Goal: Task Accomplishment & Management: Manage account settings

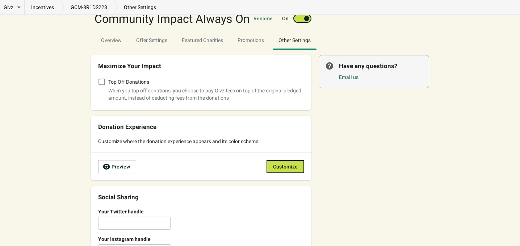
scroll to position [48, 0]
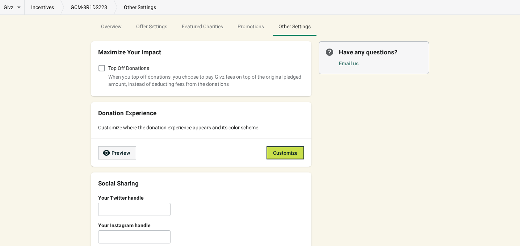
click at [125, 155] on span "Preview" at bounding box center [121, 153] width 18 height 6
click at [137, 7] on p "other settings" at bounding box center [139, 7] width 45 height 7
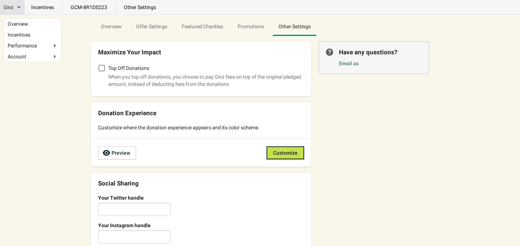
click at [14, 9] on div "Givz" at bounding box center [12, 7] width 17 height 7
click at [21, 8] on input "Givz" at bounding box center [23, 6] width 5 height 5
checkbox input "true"
click at [24, 25] on link "Overview" at bounding box center [33, 24] width 50 height 4
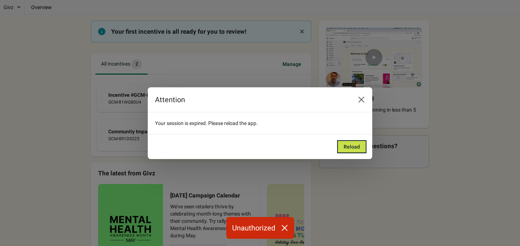
click at [359, 154] on div "Reload" at bounding box center [260, 146] width 224 height 25
click at [354, 145] on span "Reload" at bounding box center [352, 147] width 16 height 6
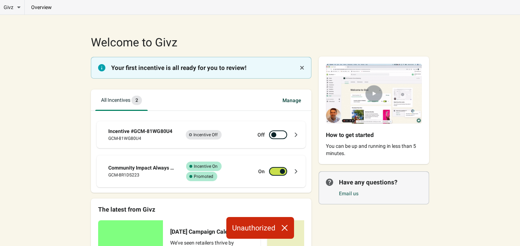
scroll to position [22, 0]
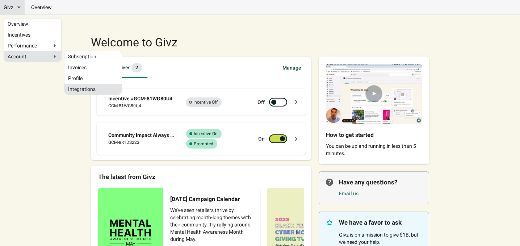
click at [82, 89] on link "Integrations" at bounding box center [93, 89] width 50 height 4
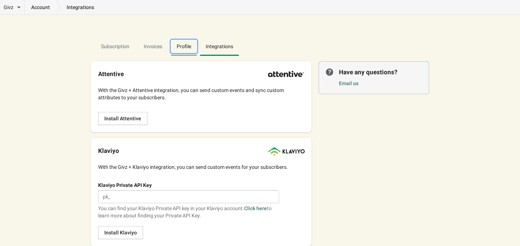
click at [178, 47] on span "Profile" at bounding box center [184, 46] width 26 height 13
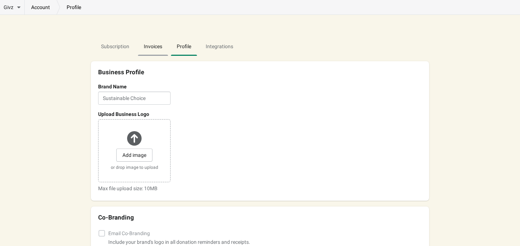
click at [152, 47] on span "Invoices" at bounding box center [153, 46] width 30 height 13
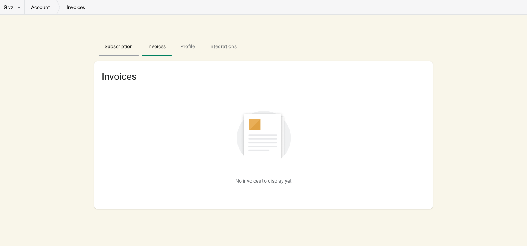
click at [117, 50] on span "Subscription" at bounding box center [119, 46] width 40 height 13
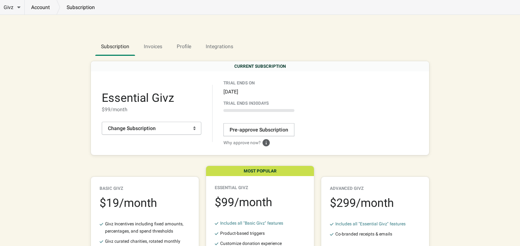
click at [478, 26] on div "Givz Overview Incentives Performance Overview Donations Qualifying Orders Chari…" at bounding box center [260, 180] width 520 height 361
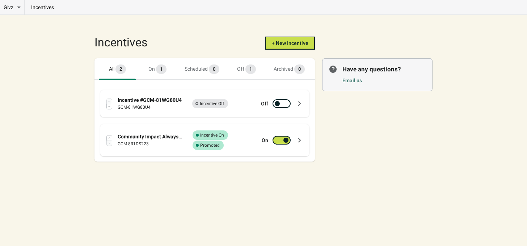
click at [165, 142] on div "GCM-8R1DS223" at bounding box center [150, 143] width 65 height 7
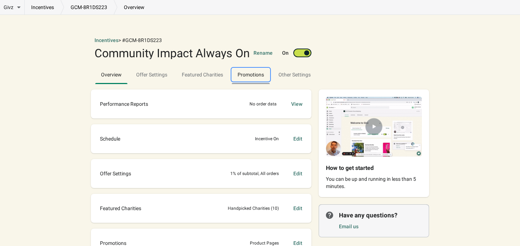
click at [248, 72] on span "Promotions" at bounding box center [250, 75] width 26 height 6
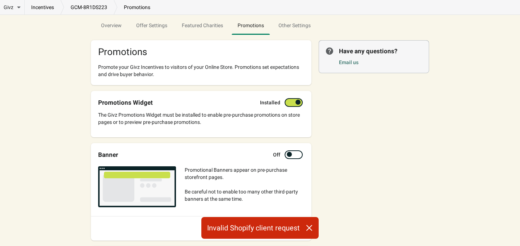
scroll to position [96, 0]
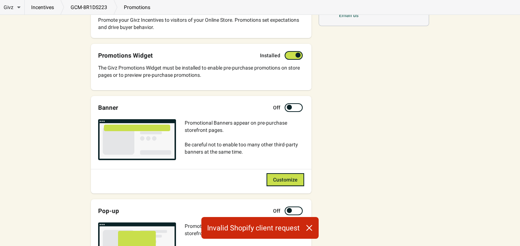
click at [312, 228] on button "button" at bounding box center [309, 227] width 19 height 14
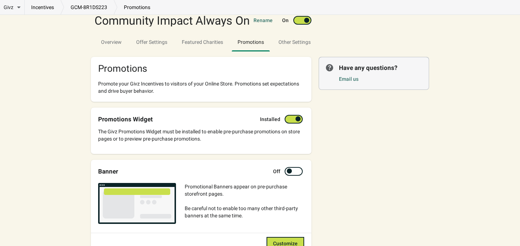
scroll to position [0, 0]
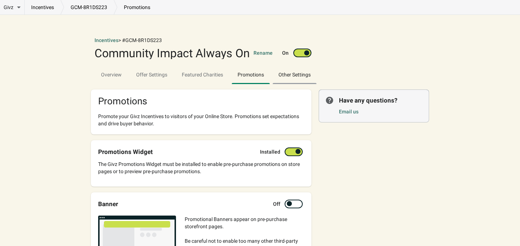
click at [278, 76] on span "Other Settings" at bounding box center [295, 74] width 44 height 13
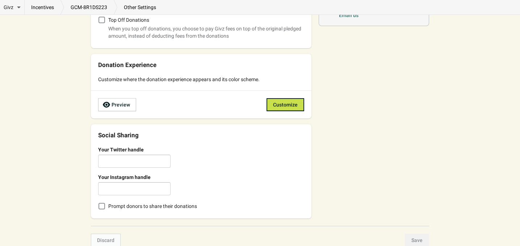
scroll to position [48, 0]
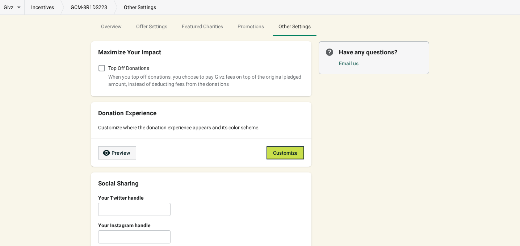
click at [122, 155] on span "Preview" at bounding box center [117, 152] width 26 height 7
